Goal: Task Accomplishment & Management: Use online tool/utility

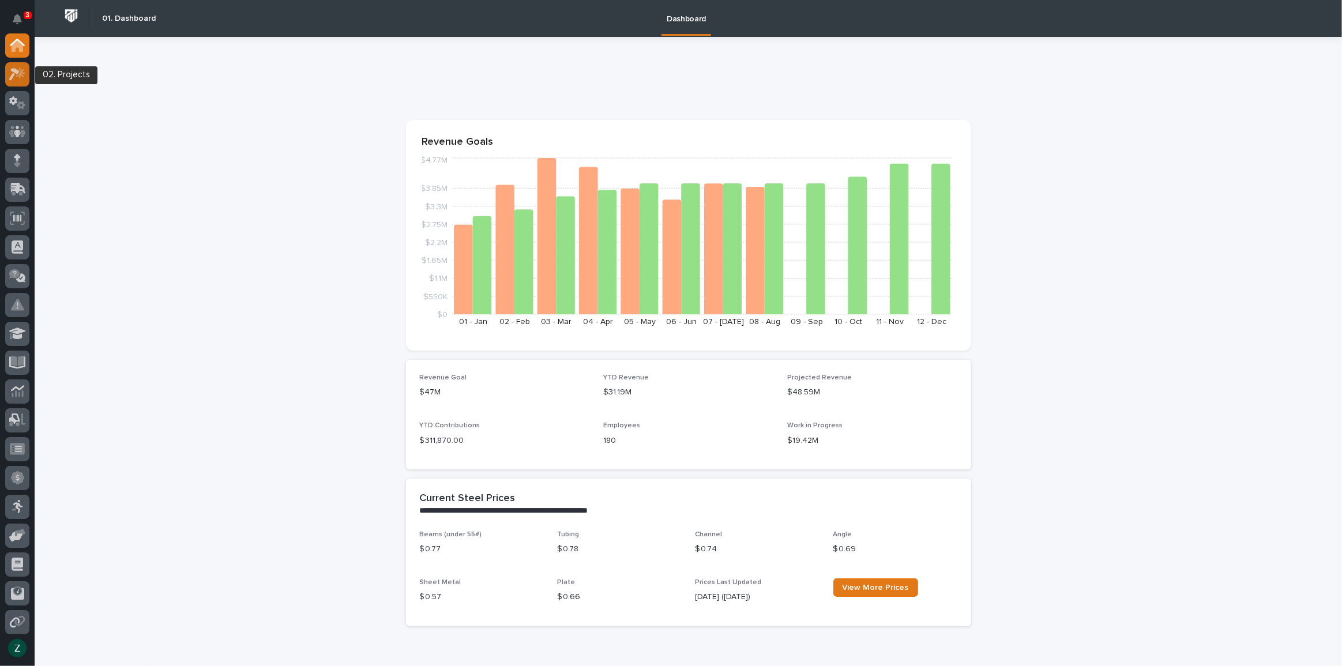
click at [15, 69] on icon at bounding box center [14, 74] width 10 height 13
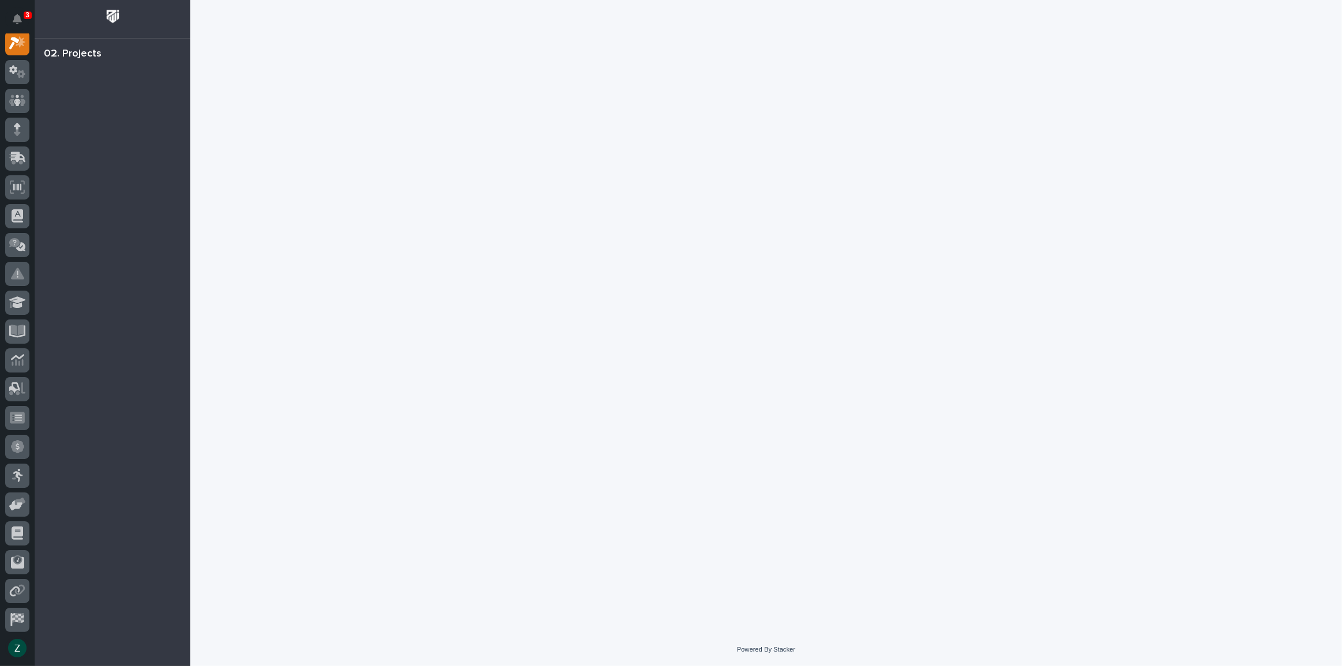
scroll to position [29, 0]
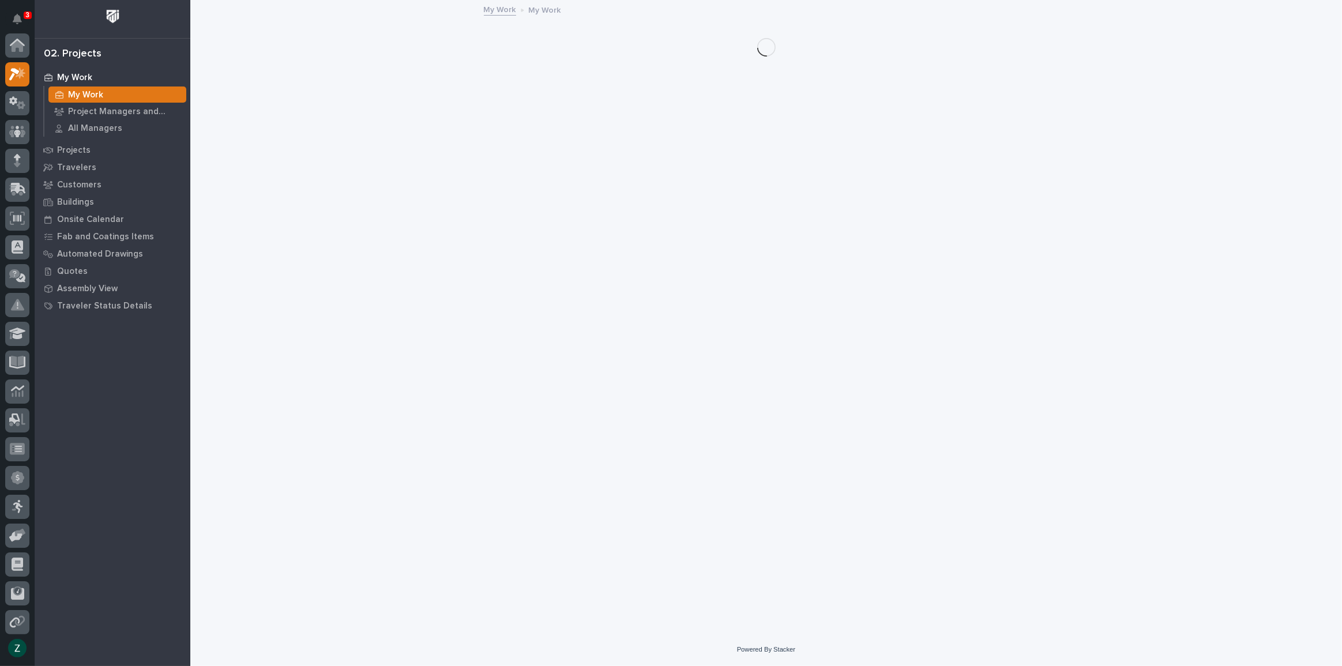
scroll to position [29, 0]
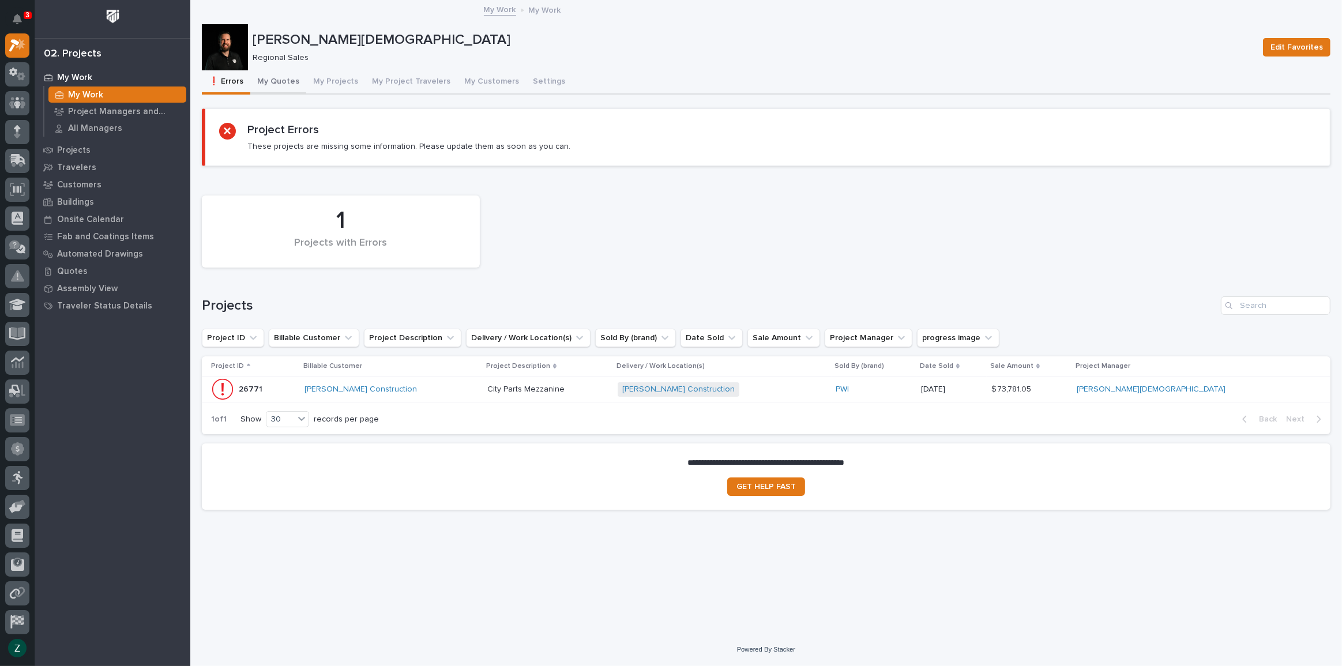
click at [271, 80] on button "My Quotes" at bounding box center [278, 82] width 56 height 24
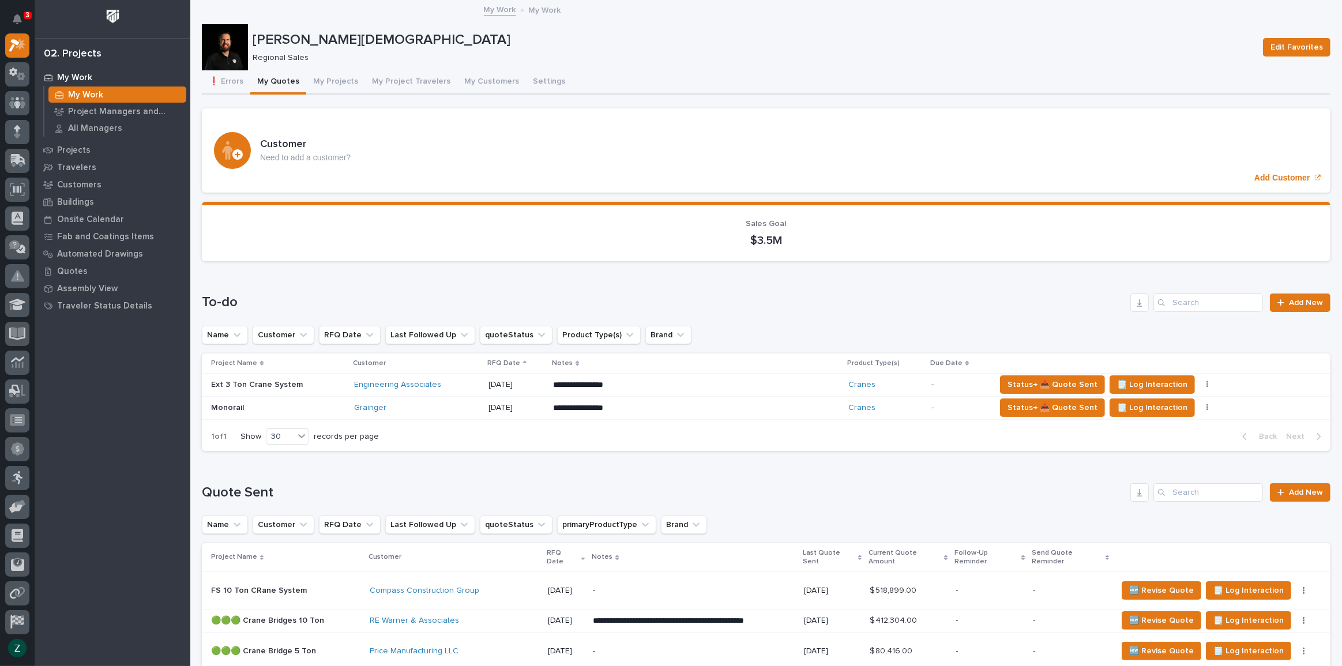
scroll to position [104, 0]
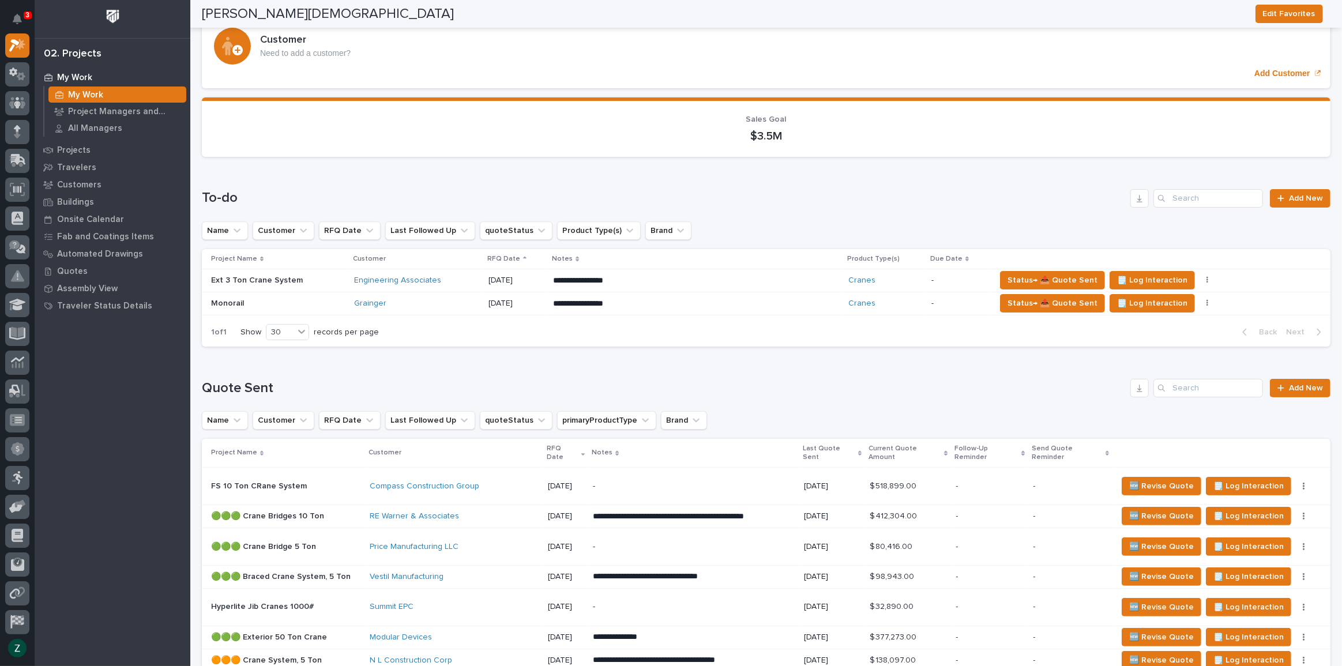
click at [720, 278] on p "**********" at bounding box center [654, 281] width 202 height 12
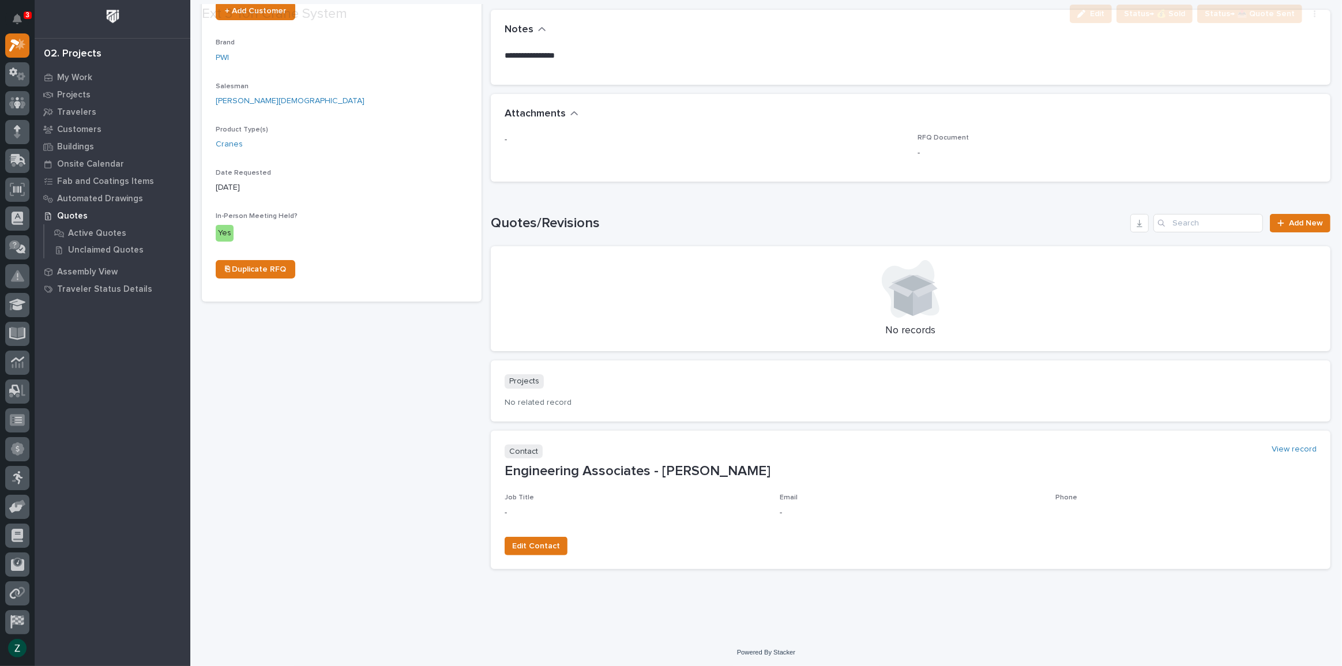
scroll to position [316, 0]
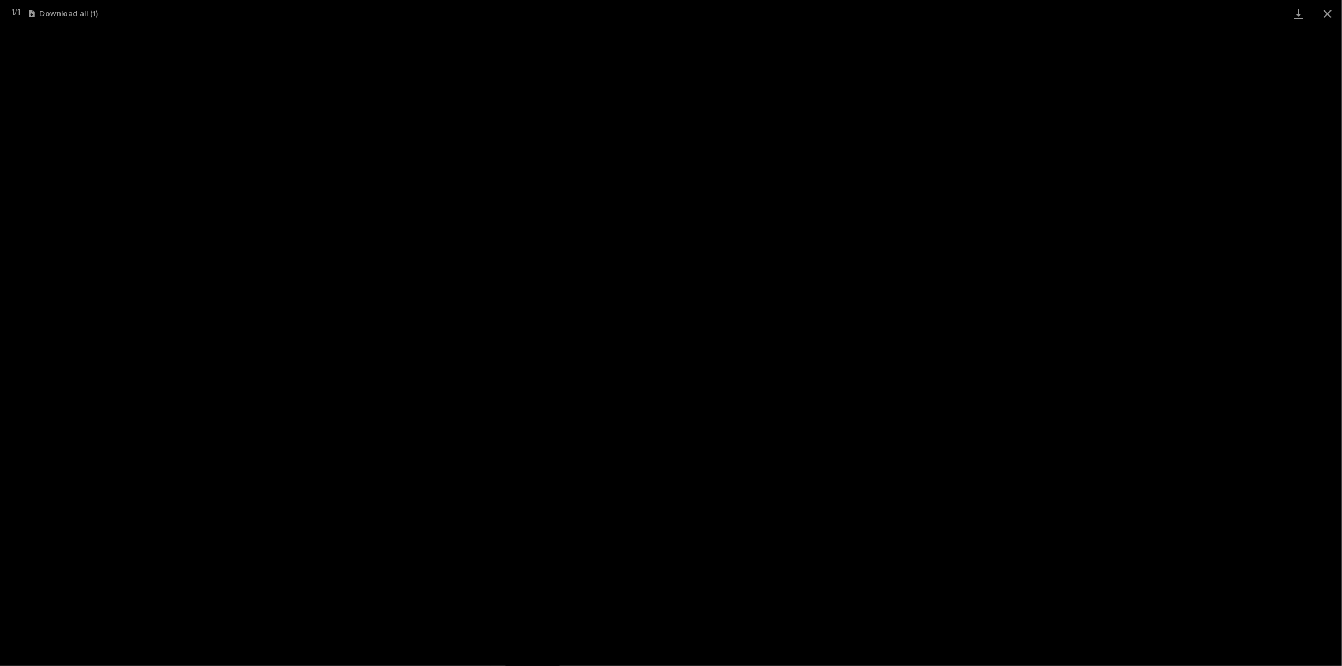
scroll to position [29, 0]
click at [1329, 9] on button "Close gallery" at bounding box center [1327, 13] width 29 height 27
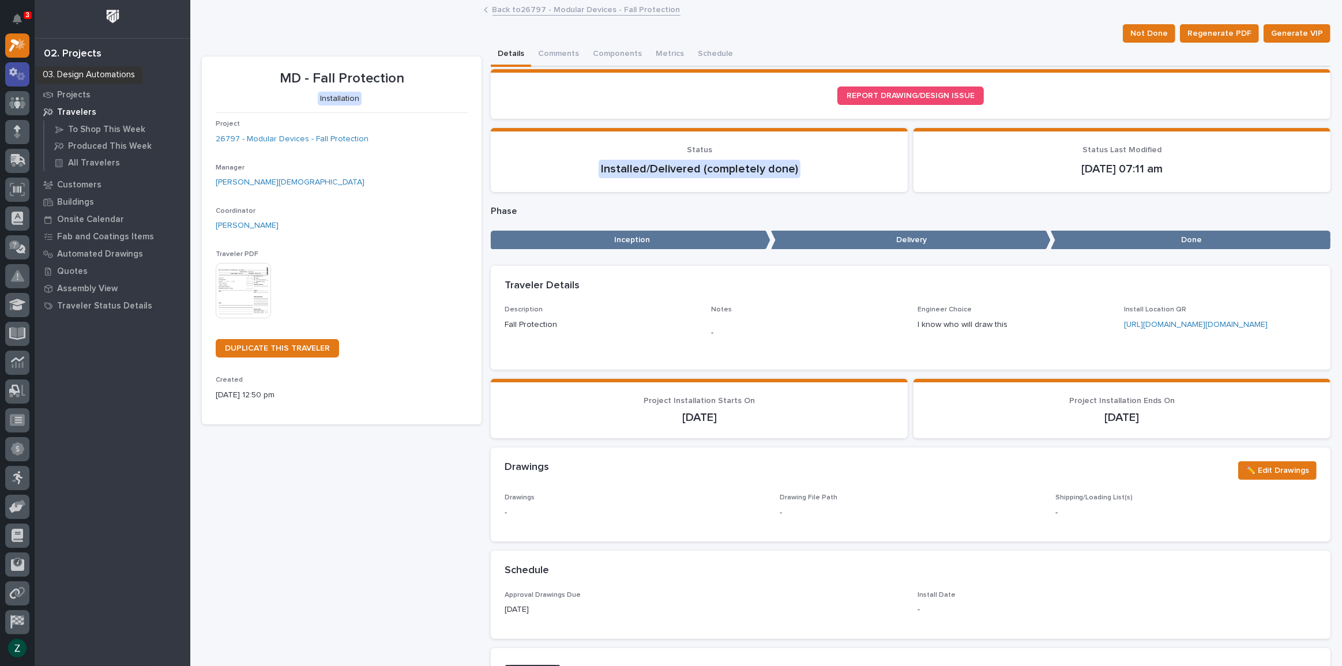
click at [24, 69] on icon at bounding box center [17, 73] width 17 height 13
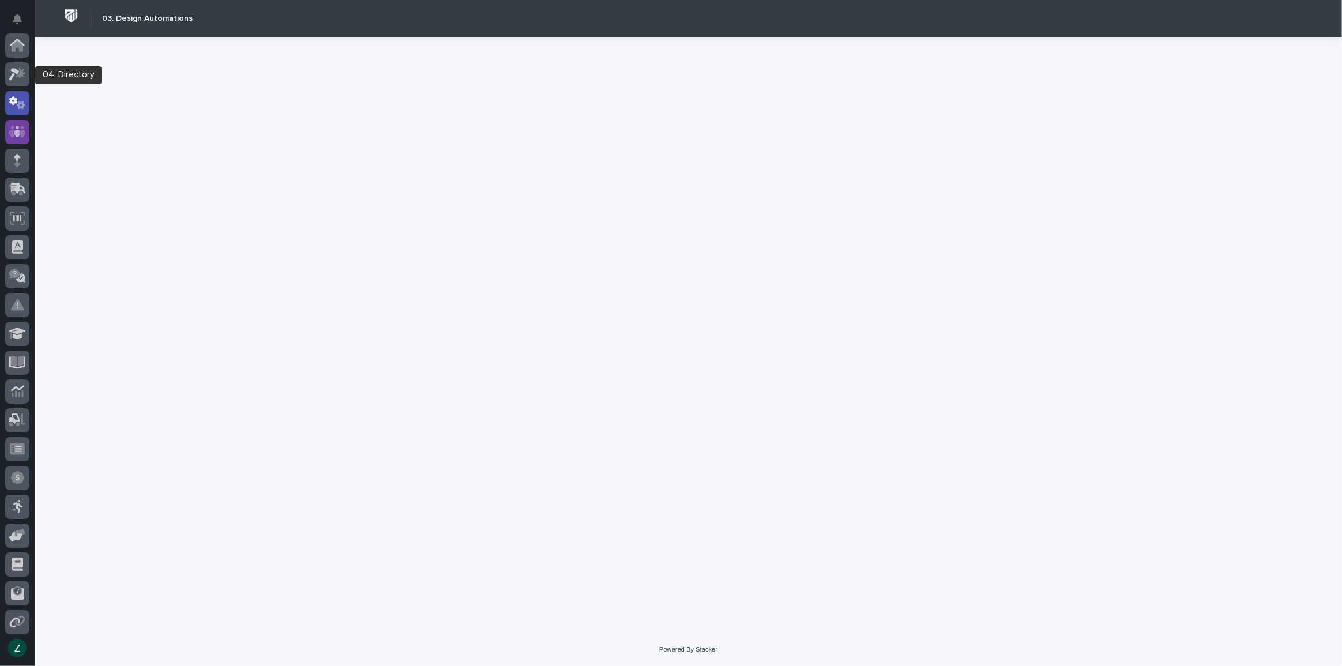
scroll to position [58, 0]
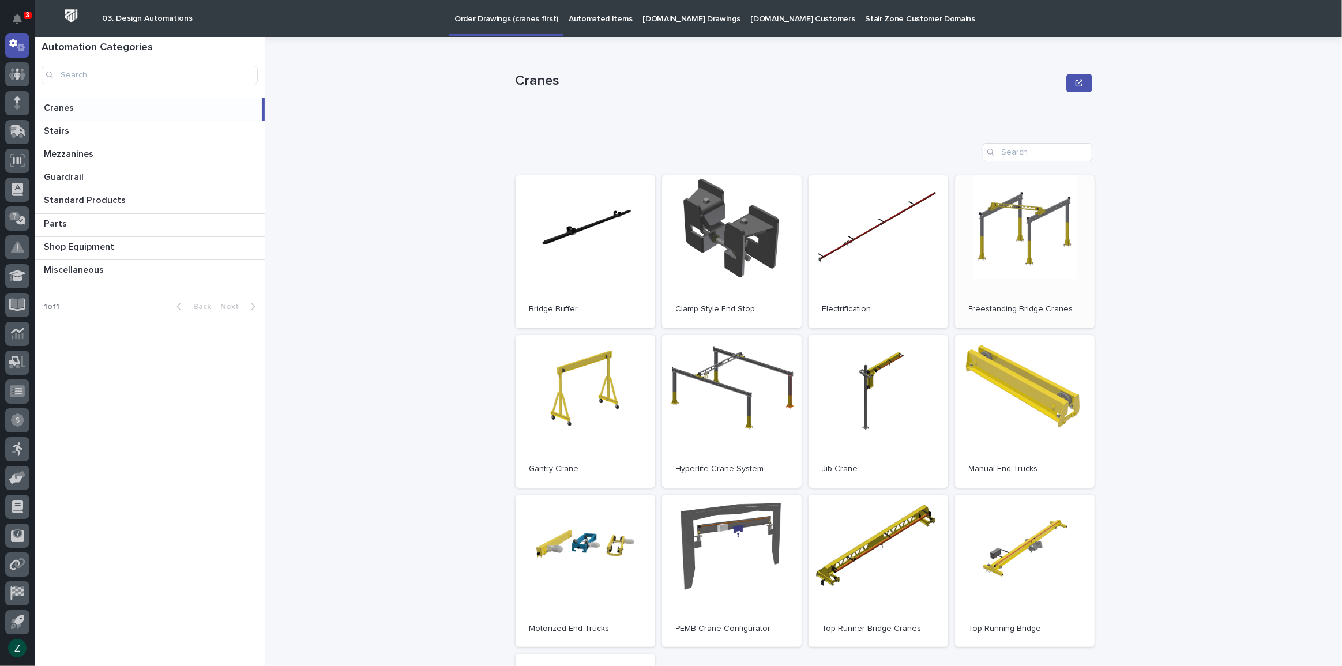
click at [996, 241] on link "Open" at bounding box center [1025, 251] width 140 height 153
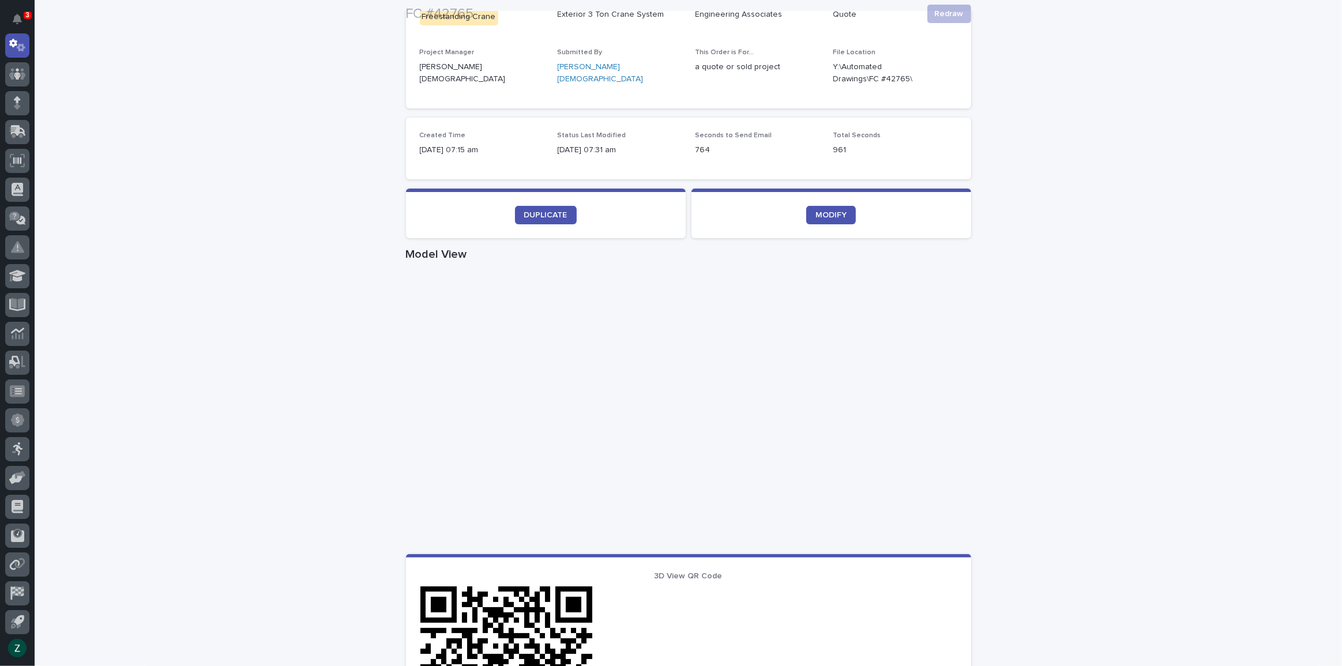
scroll to position [262, 0]
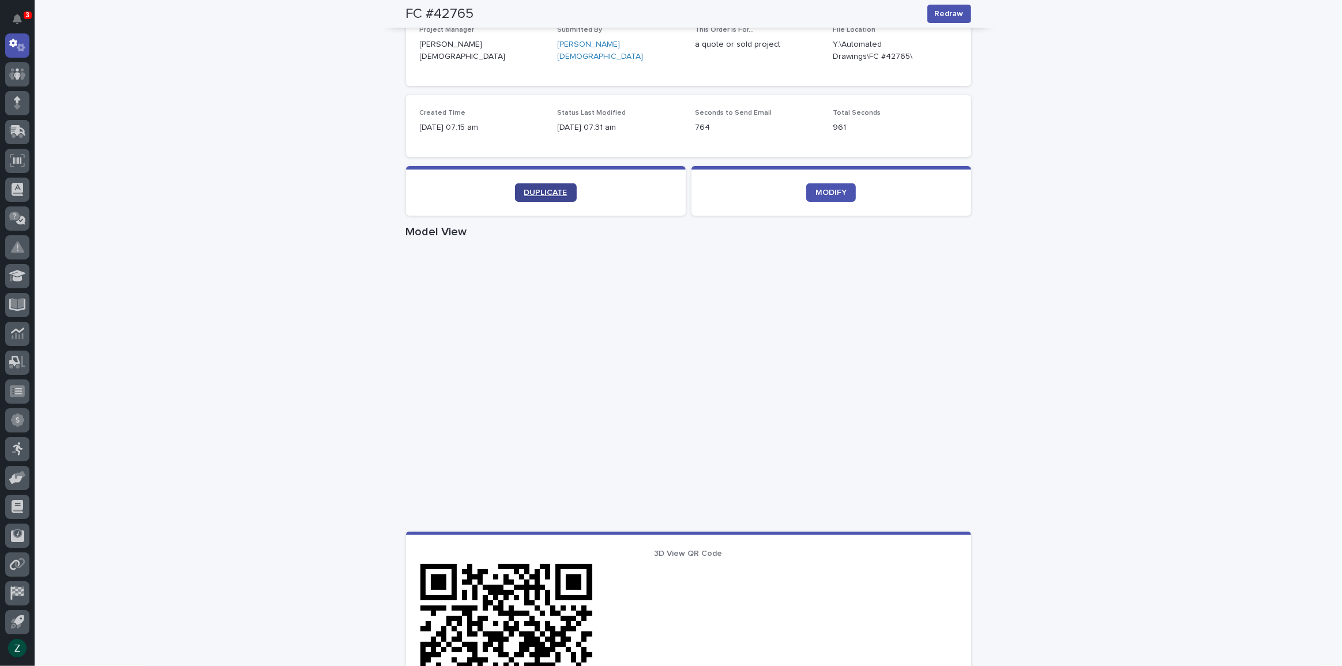
click at [524, 185] on link "DUPLICATE" at bounding box center [546, 192] width 62 height 18
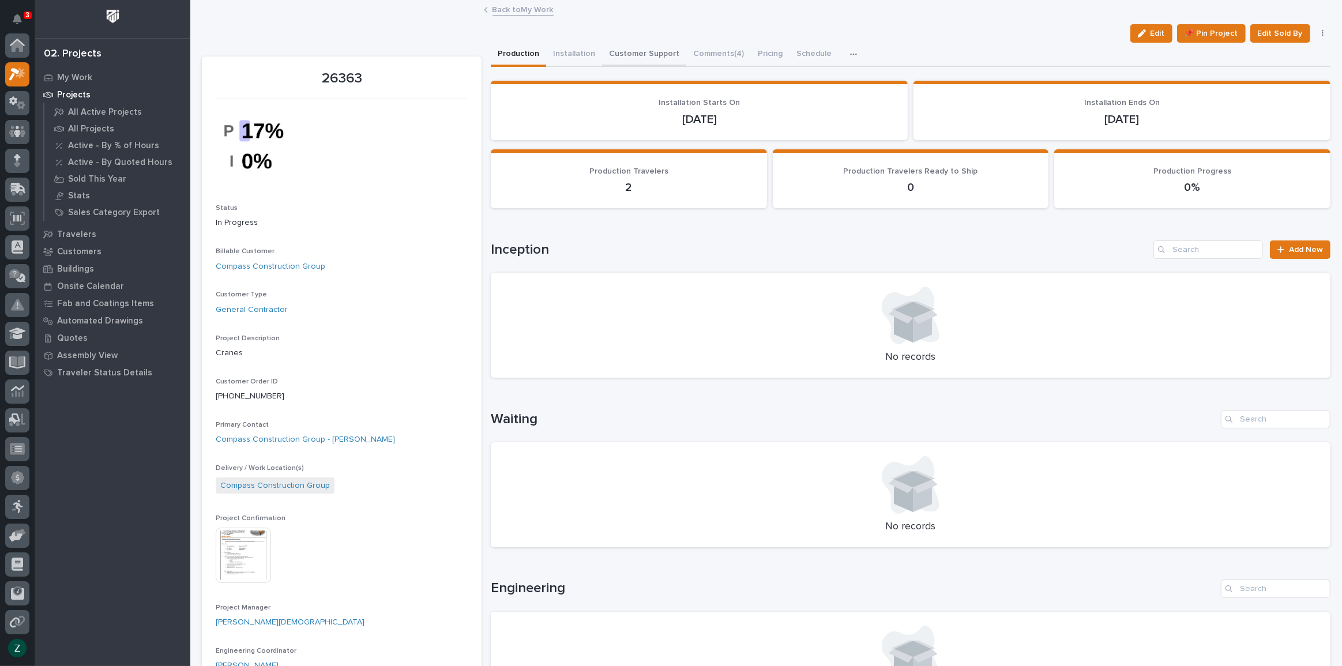
scroll to position [29, 0]
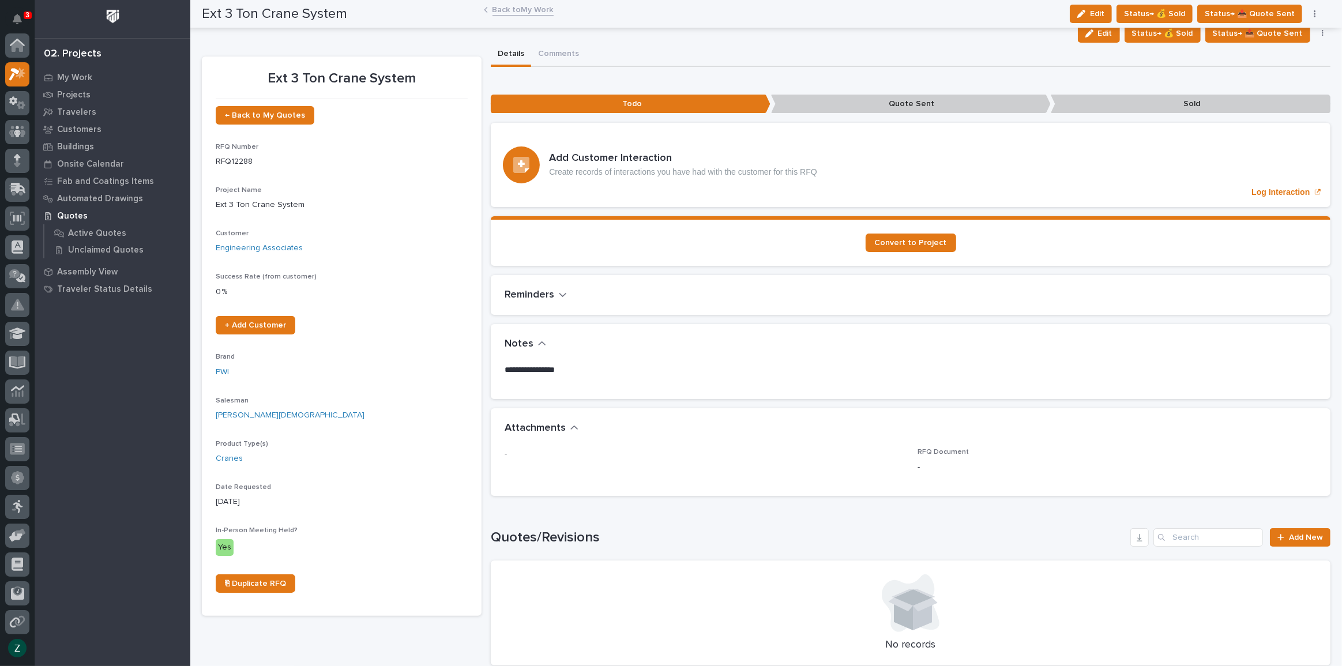
scroll to position [29, 0]
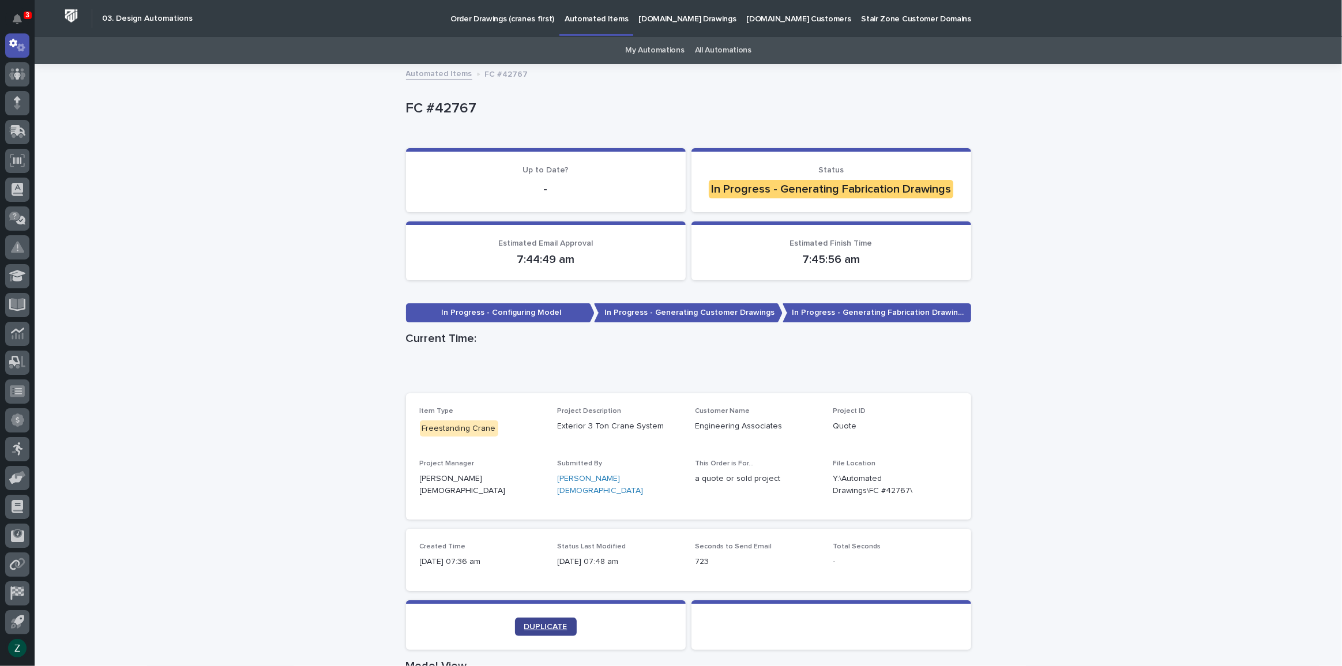
click at [550, 623] on span "DUPLICATE" at bounding box center [545, 627] width 43 height 8
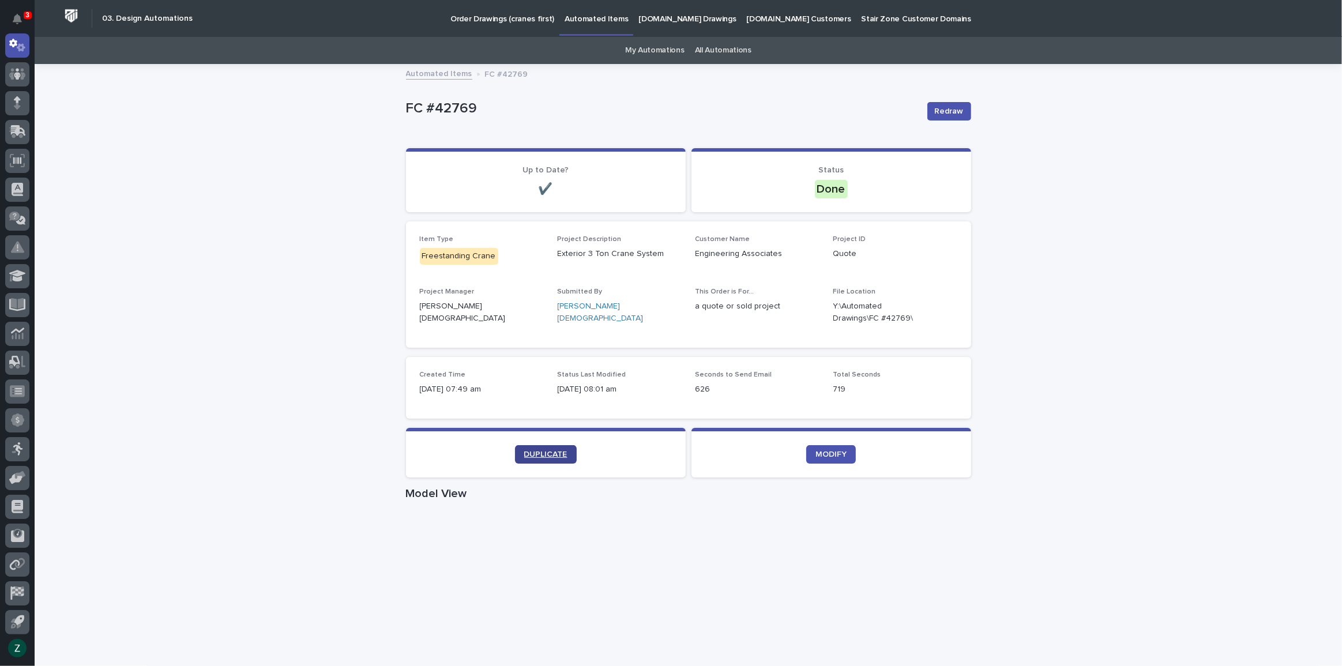
click at [549, 456] on span "DUPLICATE" at bounding box center [545, 454] width 43 height 8
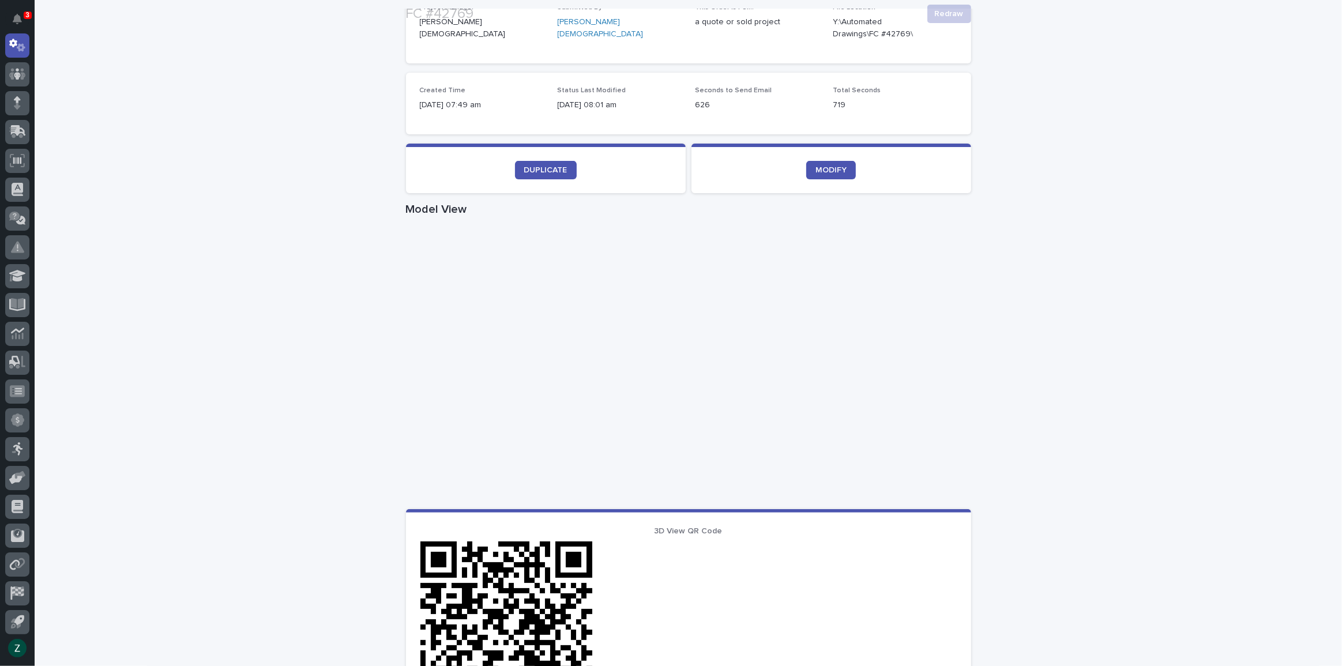
scroll to position [314, 0]
